Goal: Information Seeking & Learning: Learn about a topic

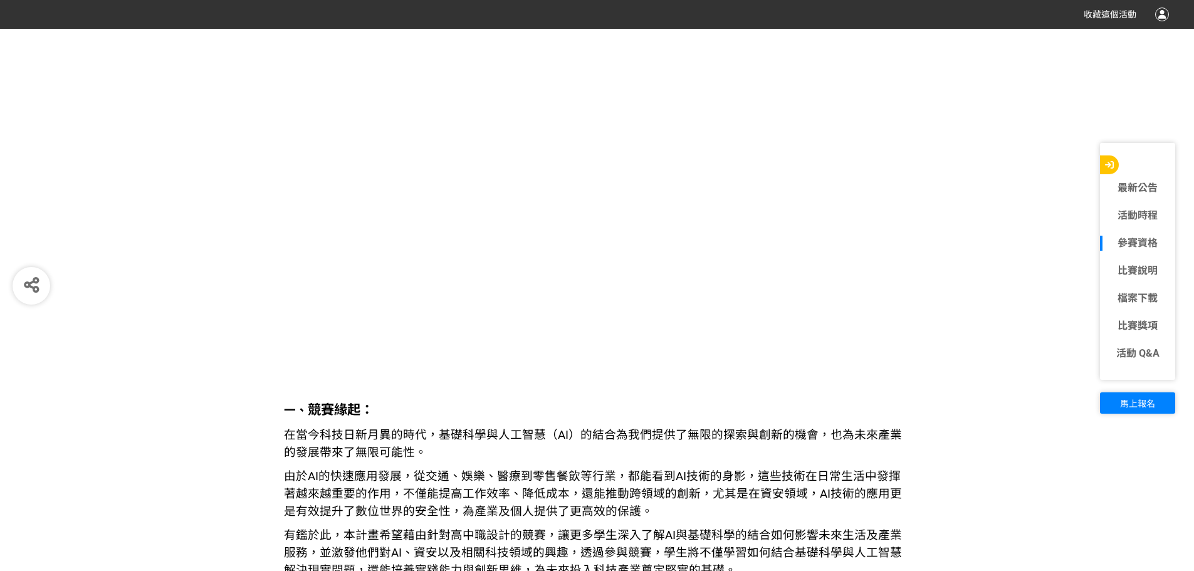
scroll to position [1442, 0]
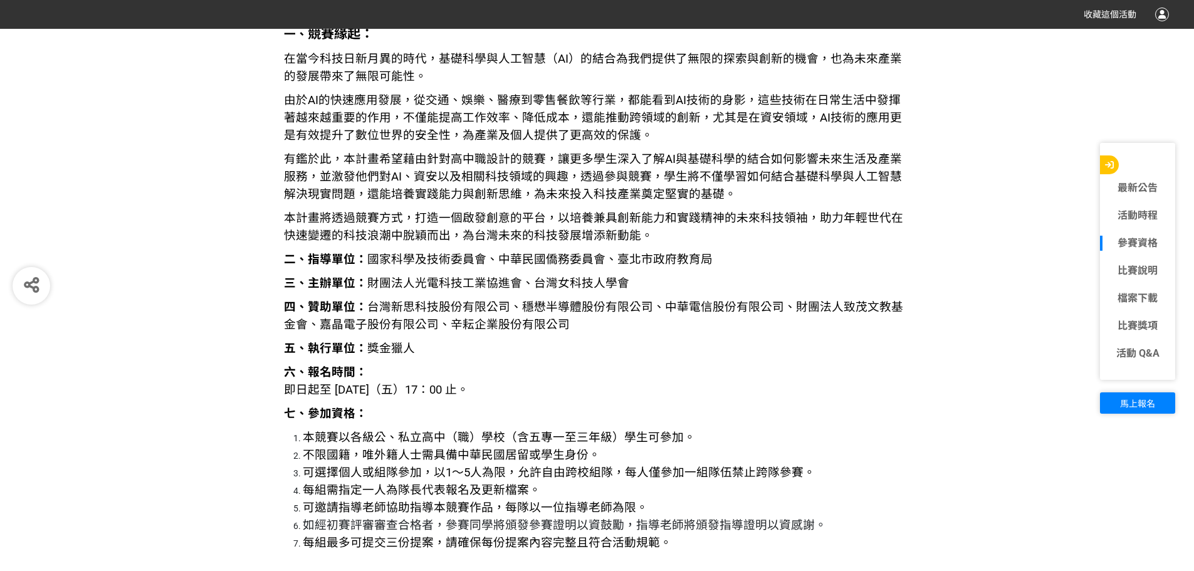
click at [756, 390] on p "六、報名時間： 即日起至 [DATE]（五）17：00 止。" at bounding box center [597, 381] width 627 height 35
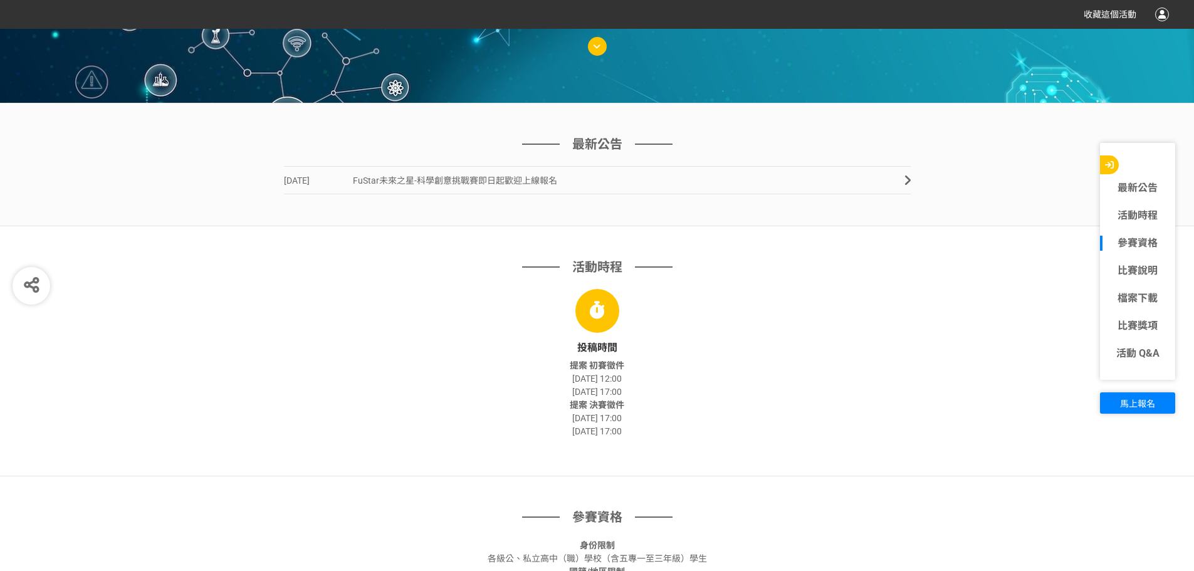
scroll to position [313, 0]
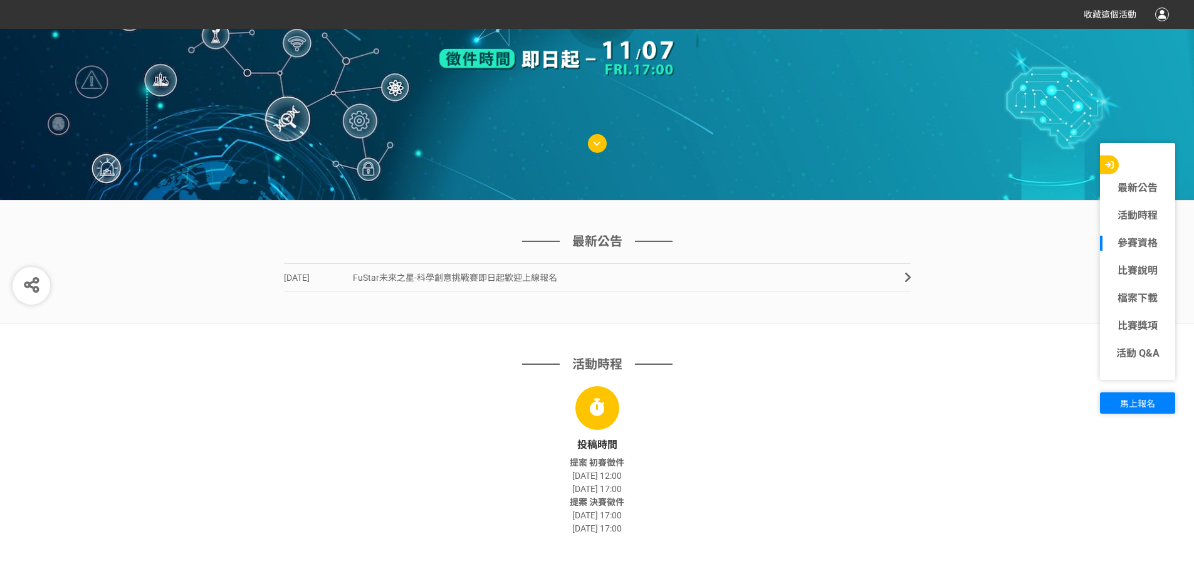
click at [345, 275] on span "[DATE]" at bounding box center [318, 278] width 69 height 28
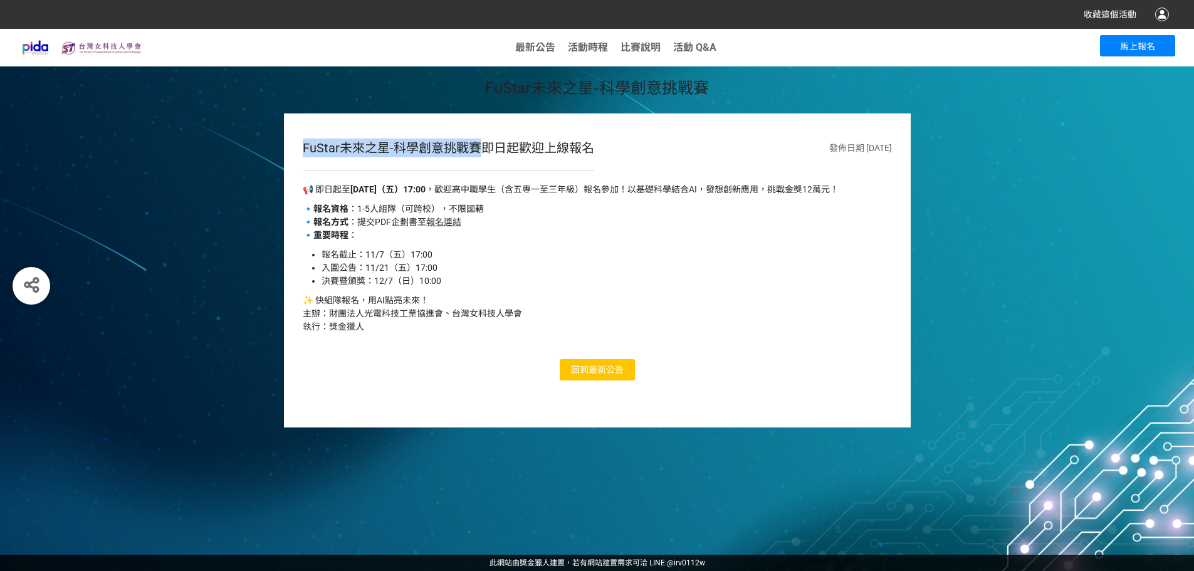
drag, startPoint x: 298, startPoint y: 150, endPoint x: 476, endPoint y: 144, distance: 178.7
click at [476, 144] on div "FuStar未來之星-科學創意挑戰賽即日起歡迎上線報名 發佈日期 [DATE] 📢 即日起至 [DATE]（五）17:00 ，歡迎高中職學生（含五專一至三年級…" at bounding box center [597, 270] width 627 height 314
copy div "FuStar未來之星-科學創意挑戰賽"
click at [335, 251] on li "報名截止：11/7（五）17:00" at bounding box center [607, 254] width 570 height 13
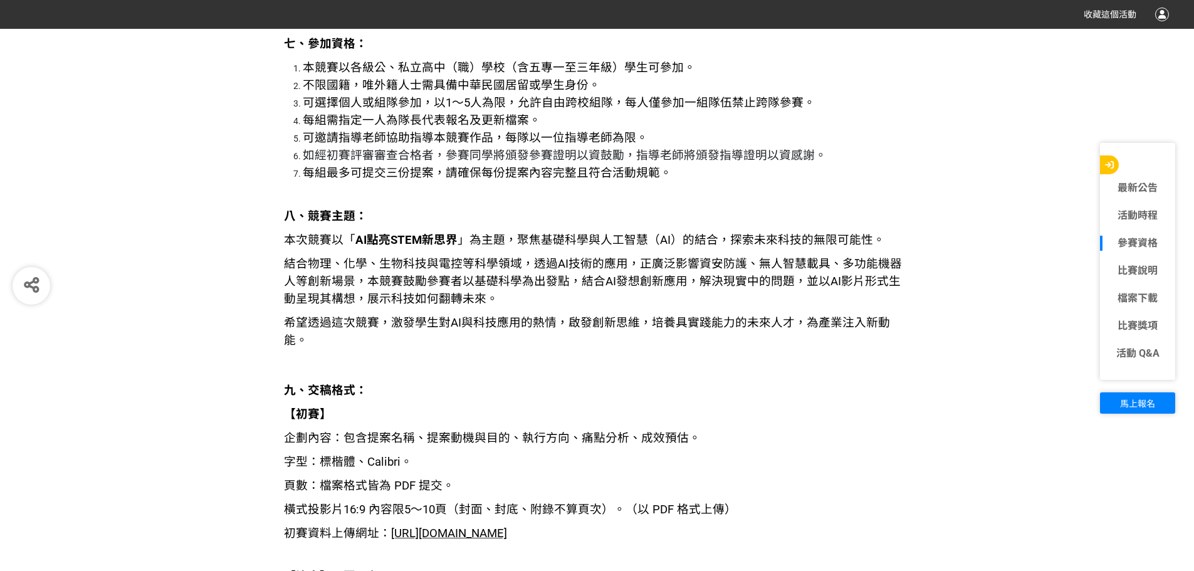
scroll to position [1818, 0]
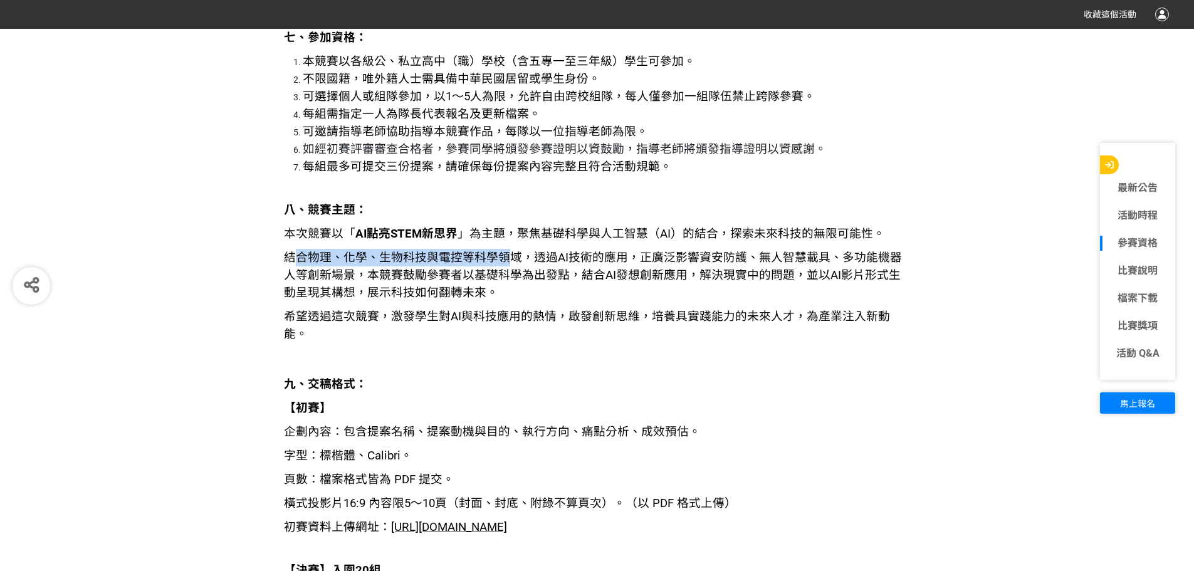
drag, startPoint x: 290, startPoint y: 256, endPoint x: 503, endPoint y: 261, distance: 213.8
click at [503, 261] on span "結合物理、化學、生物科技與電控等科學領域，透過AI技術的應用，正廣泛影響資安防護、無人智慧載具、多功能機器人等創新場景，本競賽鼓勵參賽者以基礎科學為出發點，結…" at bounding box center [593, 275] width 618 height 49
drag, startPoint x: 547, startPoint y: 253, endPoint x: 603, endPoint y: 259, distance: 56.8
click at [603, 259] on span "結合物理、化學、生物科技與電控等科學領域，透過AI技術的應用，正廣泛影響資安防護、無人智慧載具、多功能機器人等創新場景，本競賽鼓勵參賽者以基礎科學為出發點，結…" at bounding box center [593, 275] width 618 height 49
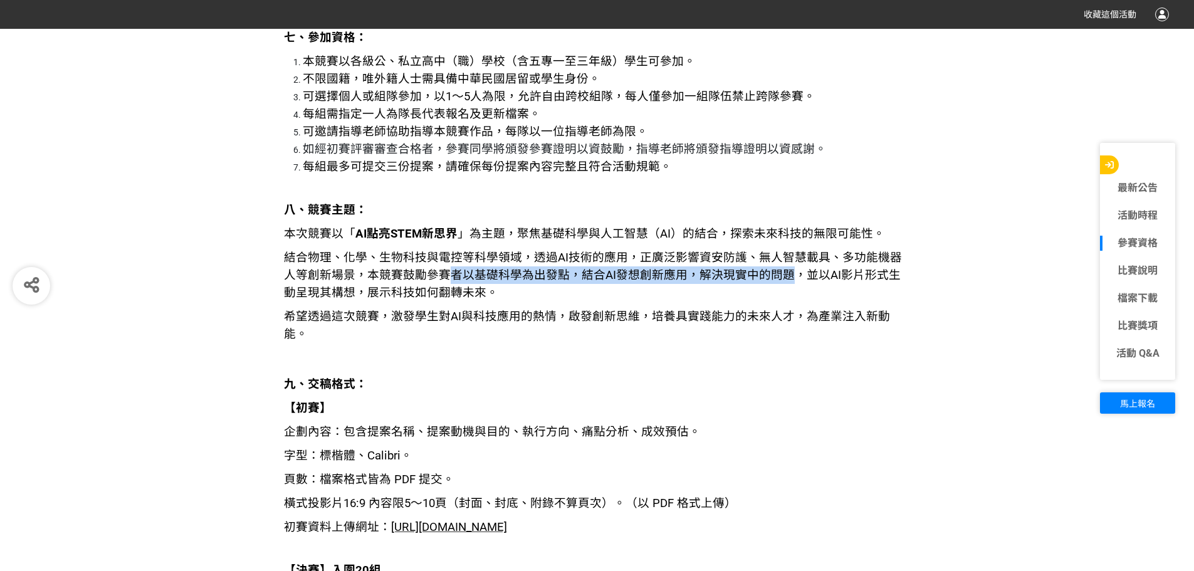
drag, startPoint x: 775, startPoint y: 276, endPoint x: 441, endPoint y: 275, distance: 334.1
click at [441, 275] on span "結合物理、化學、生物科技與電控等科學領域，透過AI技術的應用，正廣泛影響資安防護、無人智慧載具、多功能機器人等創新場景，本競賽鼓勵參賽者以基礎科學為出發點，結…" at bounding box center [593, 275] width 618 height 49
